Goal: Information Seeking & Learning: Learn about a topic

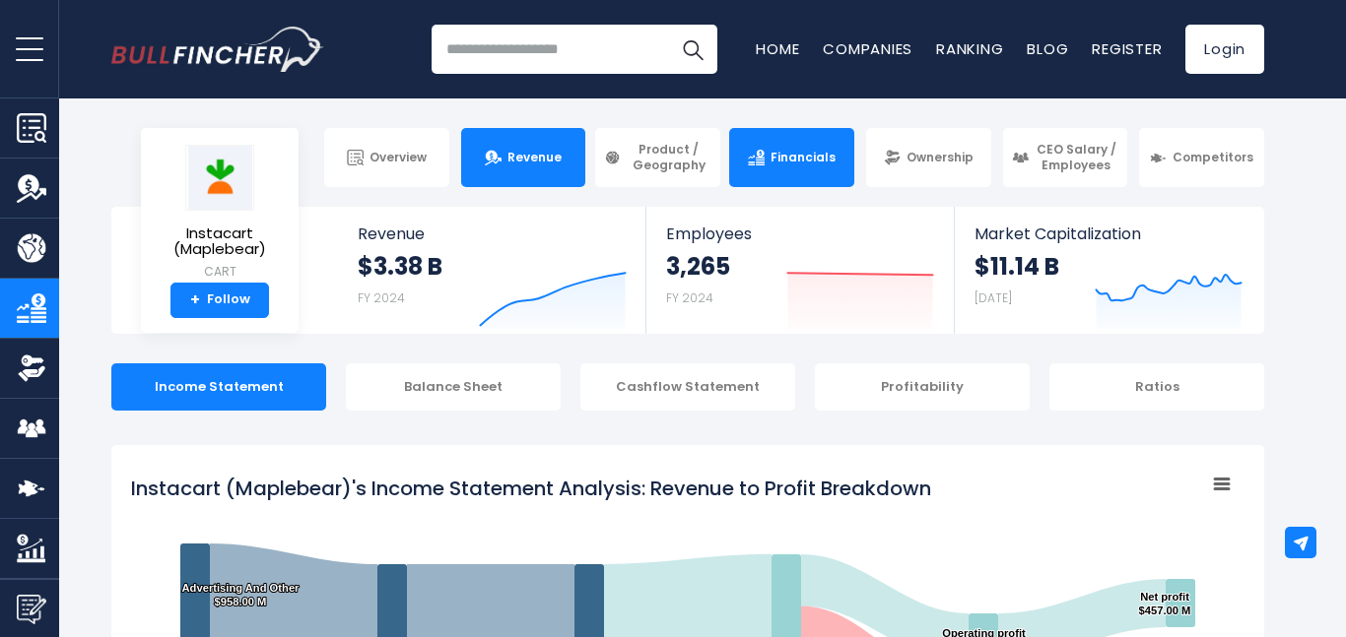
click at [534, 171] on link "Revenue" at bounding box center [523, 157] width 125 height 59
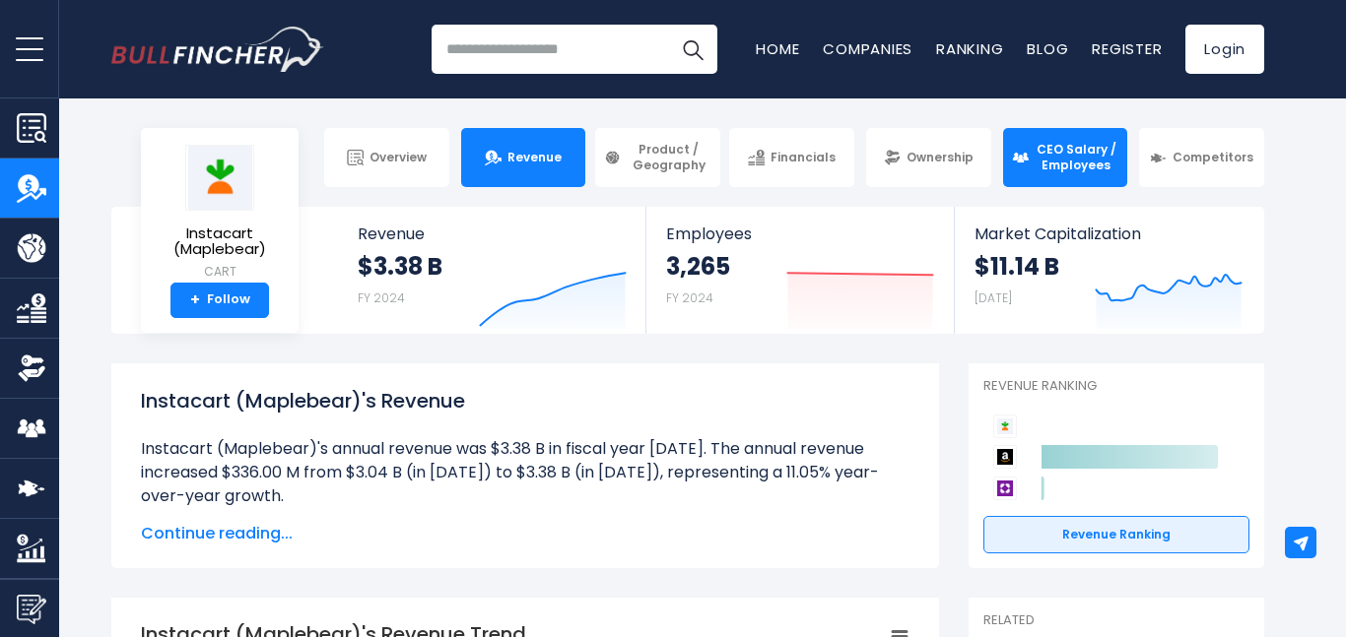
click at [1061, 155] on span "CEO Salary / Employees" at bounding box center [1077, 157] width 85 height 31
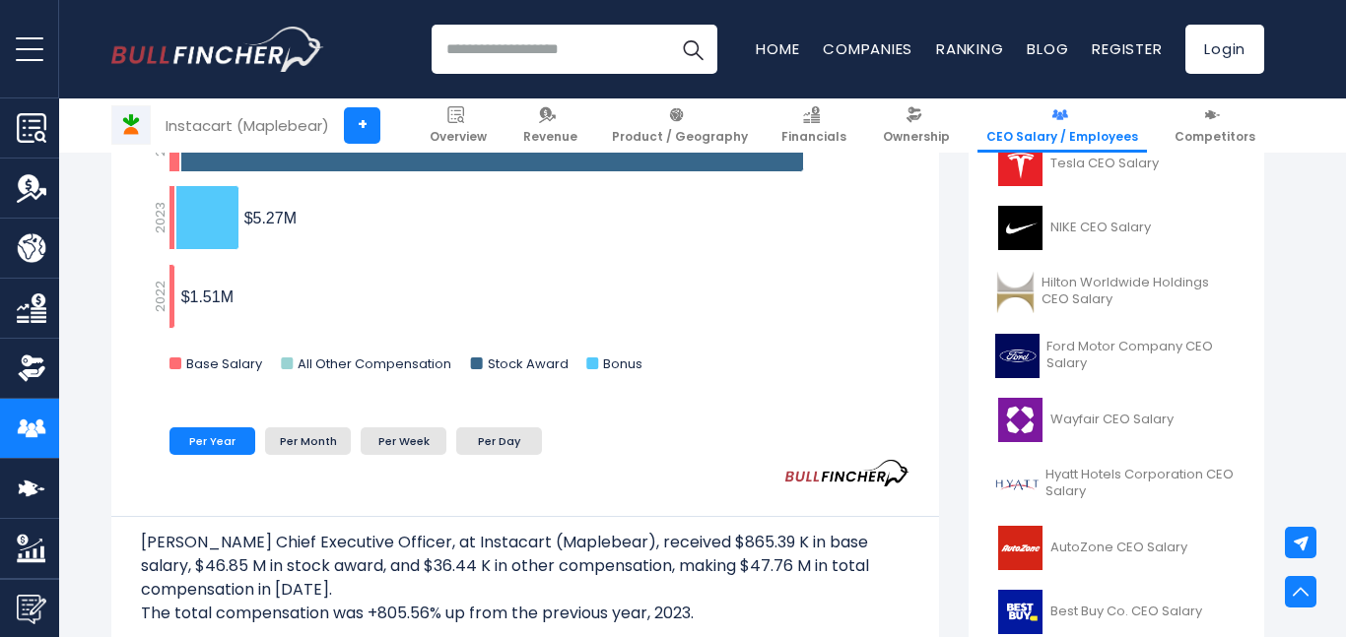
scroll to position [666, 0]
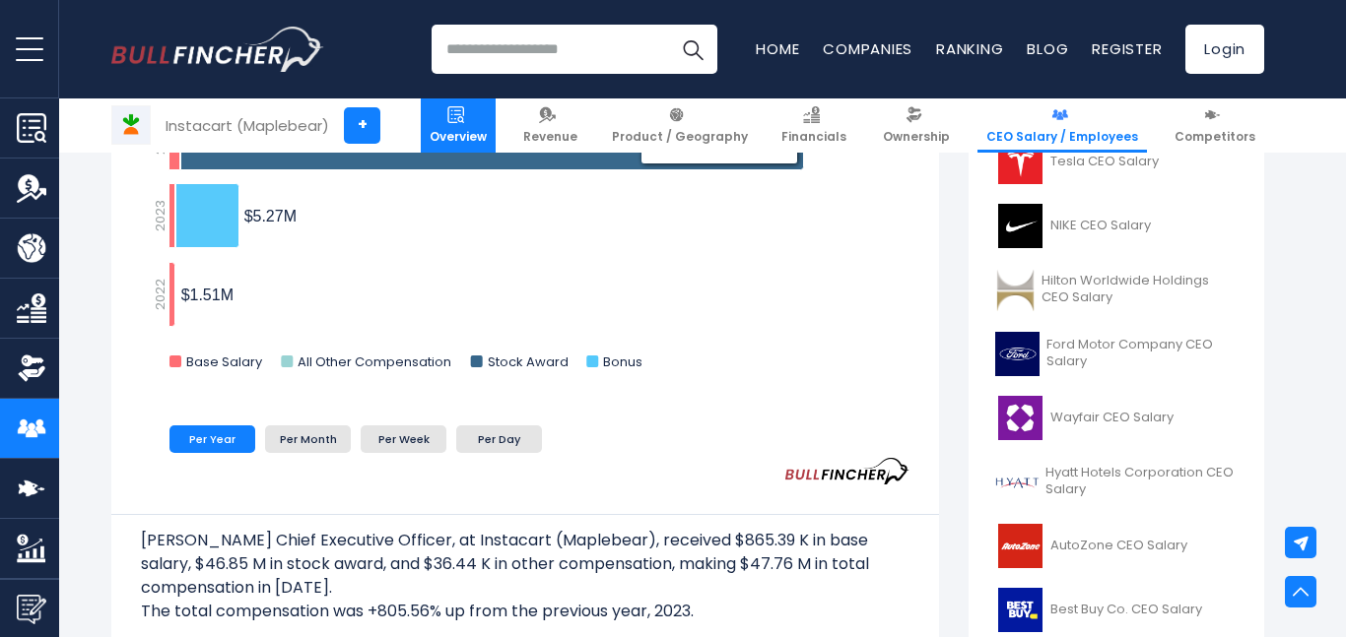
click at [487, 129] on span "Overview" at bounding box center [458, 137] width 57 height 16
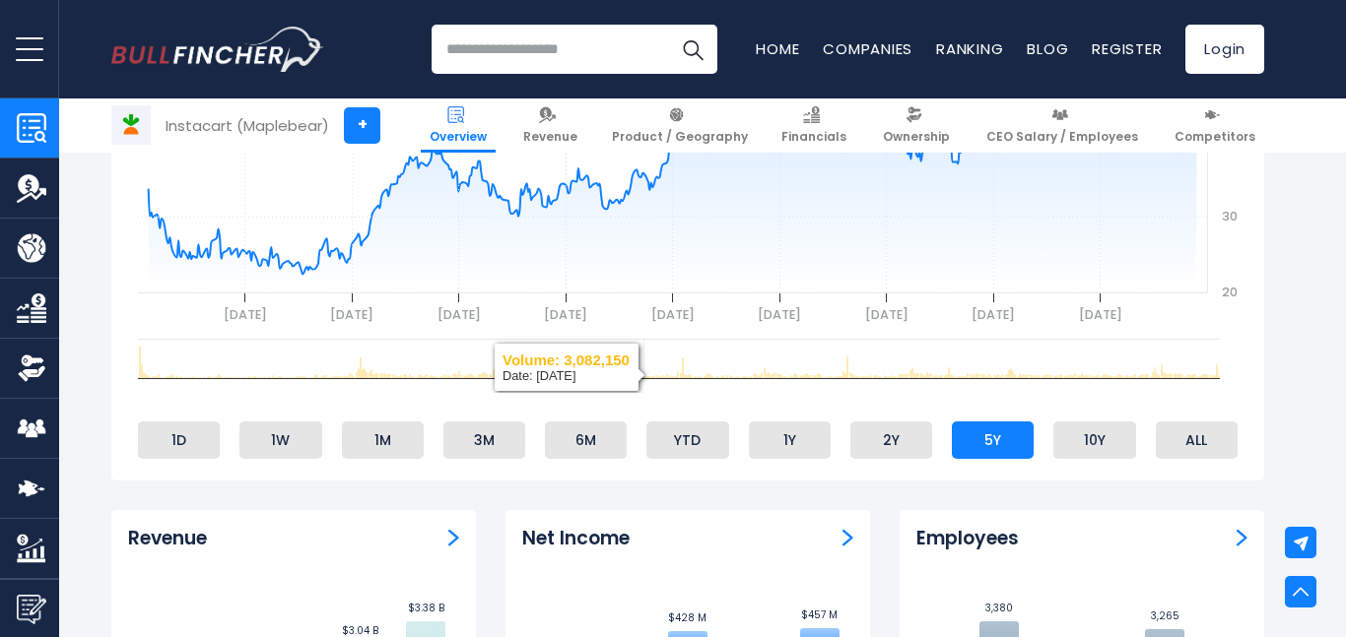
scroll to position [928, 0]
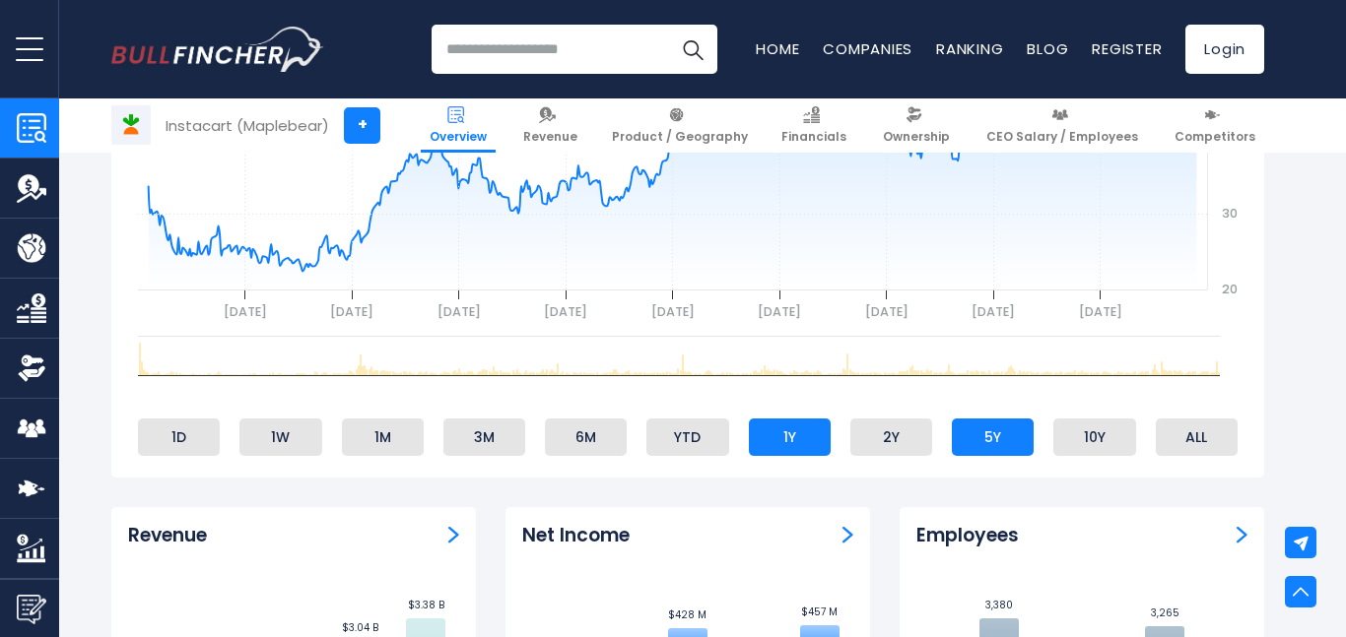
click at [780, 419] on li "1Y" at bounding box center [790, 437] width 82 height 37
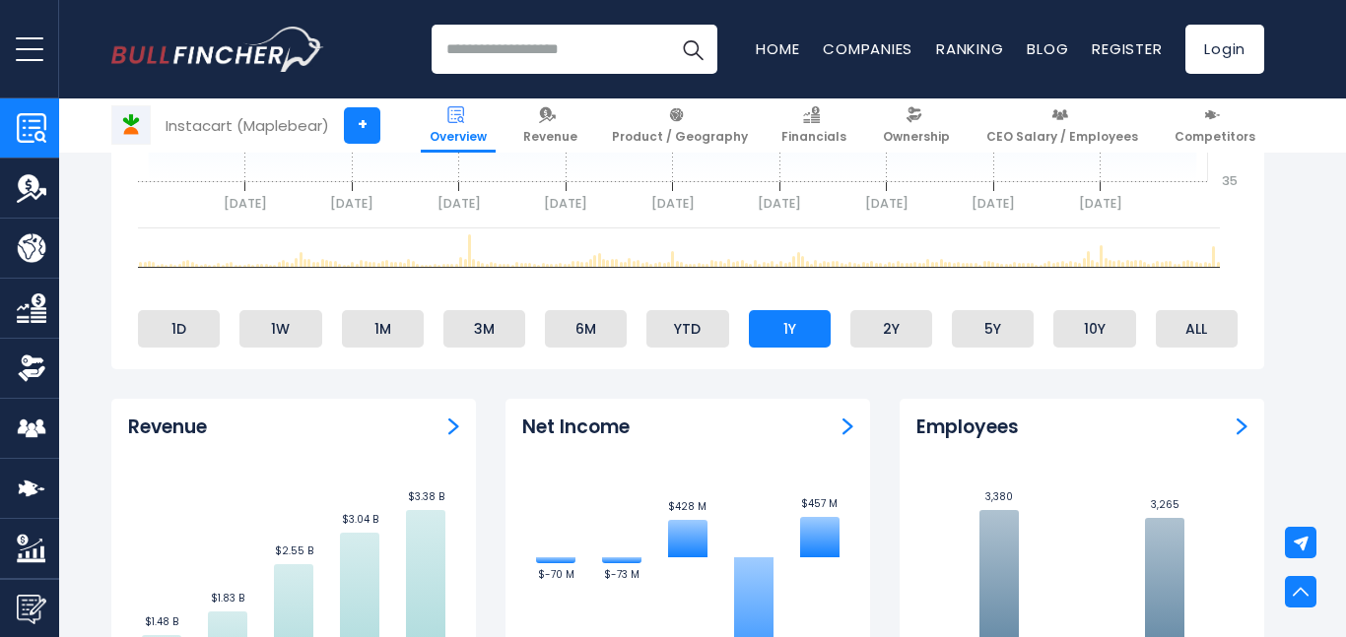
scroll to position [1038, 0]
